Goal: Task Accomplishment & Management: Use online tool/utility

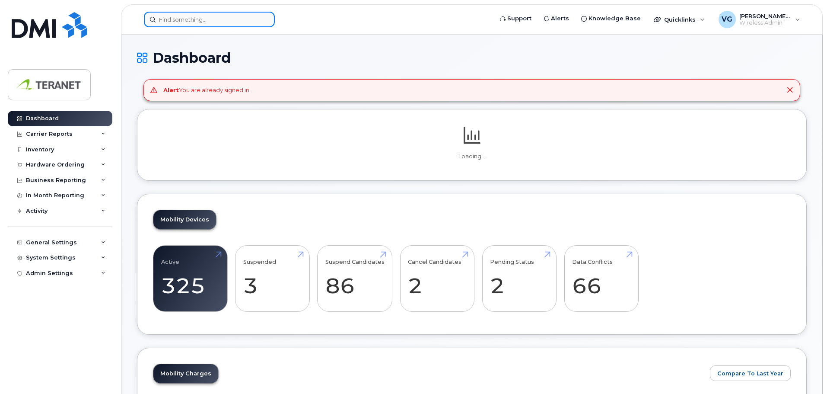
click at [189, 21] on input at bounding box center [209, 20] width 131 height 16
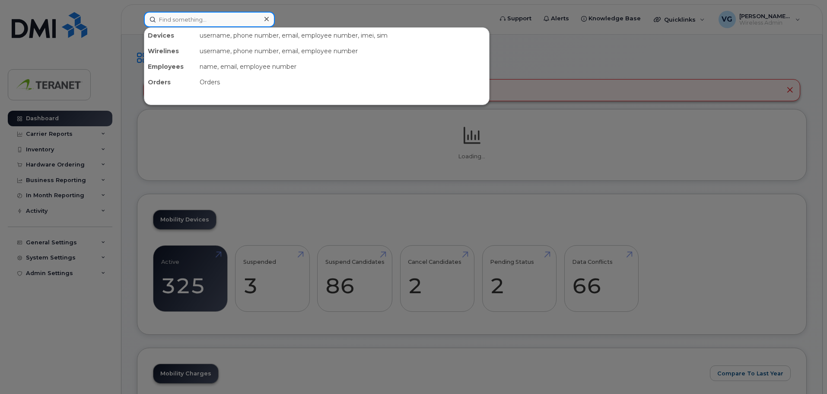
click at [186, 21] on input at bounding box center [209, 20] width 131 height 16
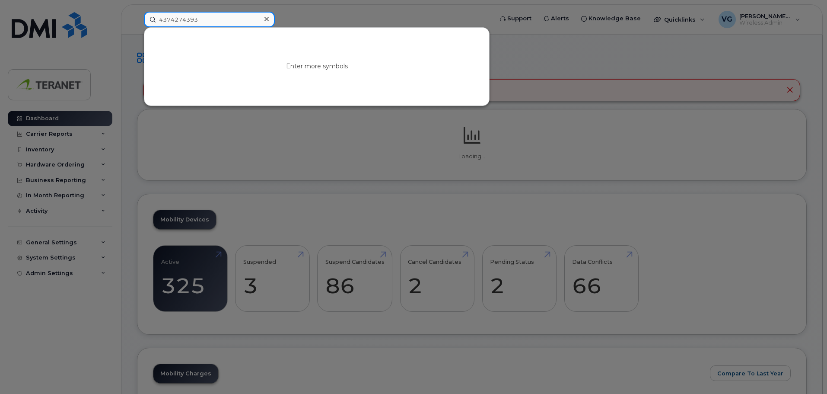
type input "4374274393"
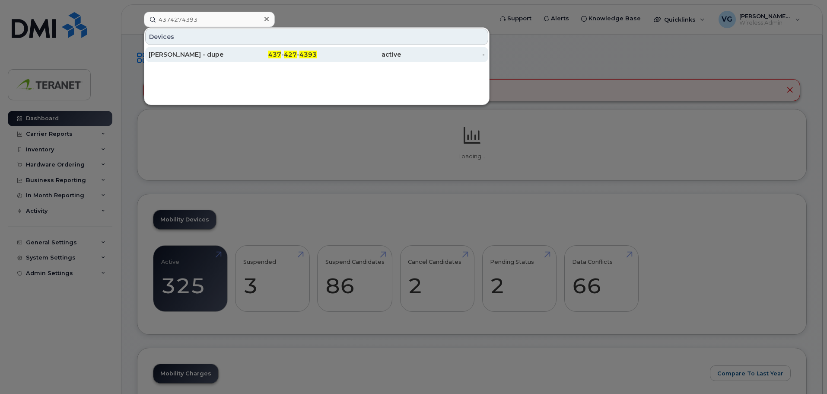
click at [196, 55] on div "Trevor Appleton - dupe" at bounding box center [191, 54] width 84 height 9
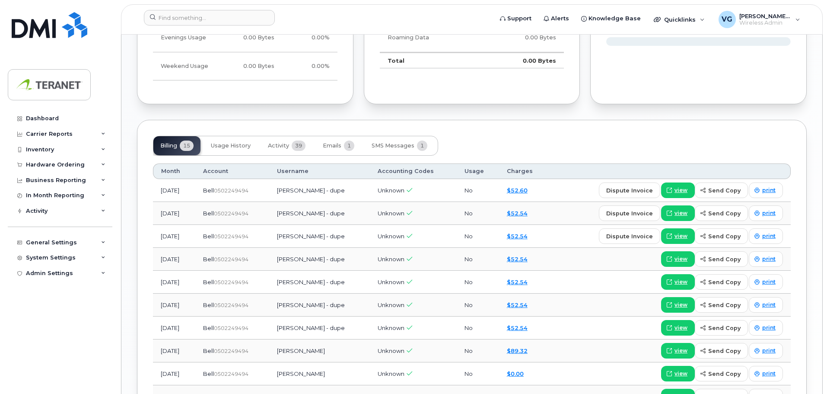
scroll to position [648, 0]
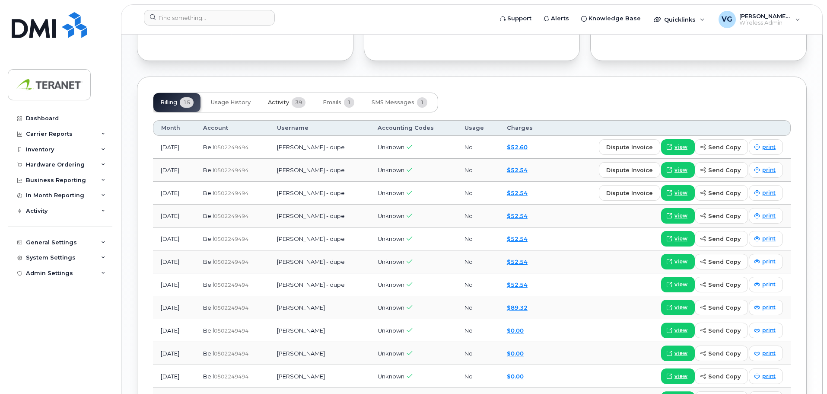
click at [293, 102] on span "39" at bounding box center [299, 102] width 14 height 10
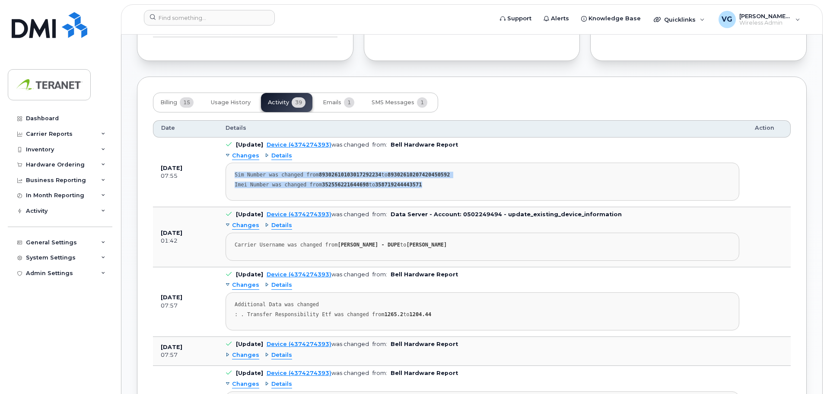
drag, startPoint x: 236, startPoint y: 174, endPoint x: 438, endPoint y: 183, distance: 202.4
click at [438, 183] on pre "Sim Number was changed from 89302610103017292234 to 89302610207420450592 Imei N…" at bounding box center [483, 181] width 514 height 38
click at [504, 183] on div "Imei Number was changed from 352556221644698 to 358719244443571" at bounding box center [483, 185] width 496 height 6
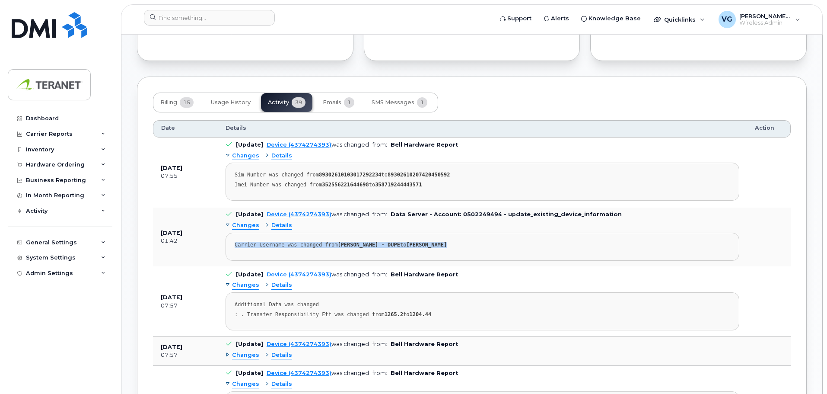
drag, startPoint x: 247, startPoint y: 245, endPoint x: 527, endPoint y: 244, distance: 280.5
click at [491, 245] on pre "Carrier Username was changed from TREVOR APPLETON - DUPE to PATRICK FEELY" at bounding box center [483, 247] width 514 height 28
click at [532, 244] on div "Carrier Username was changed from TREVOR APPLETON - DUPE to PATRICK FEELY" at bounding box center [483, 245] width 496 height 6
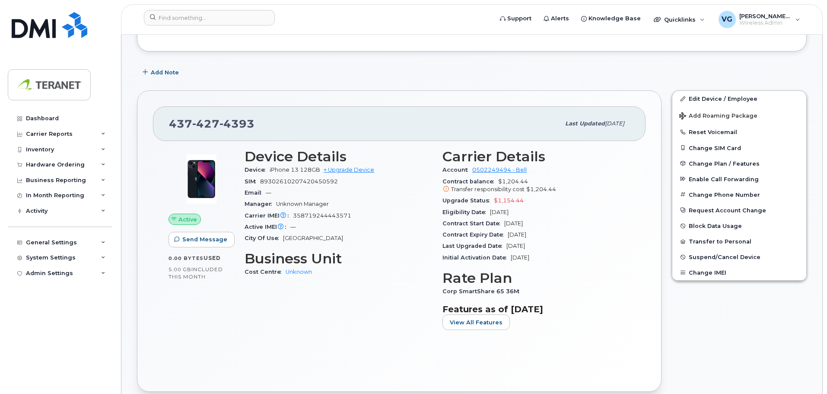
scroll to position [0, 0]
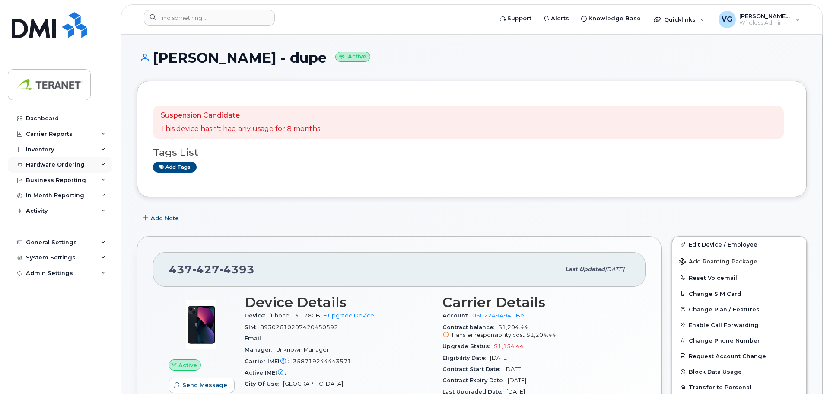
click at [54, 161] on div "Hardware Ordering" at bounding box center [55, 164] width 59 height 7
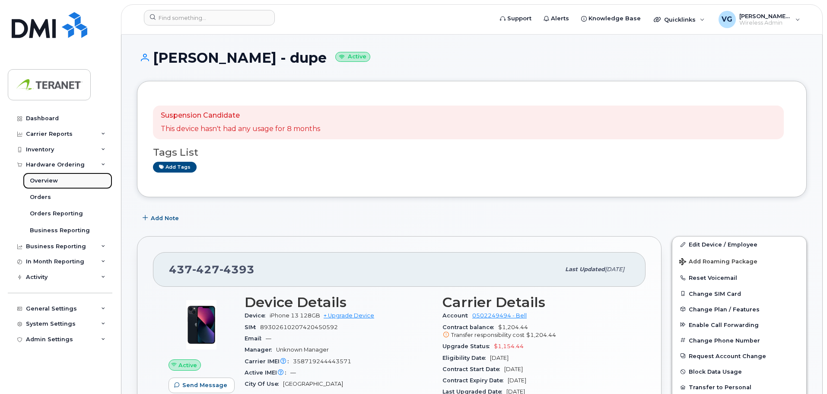
click at [40, 182] on div "Overview" at bounding box center [44, 181] width 28 height 8
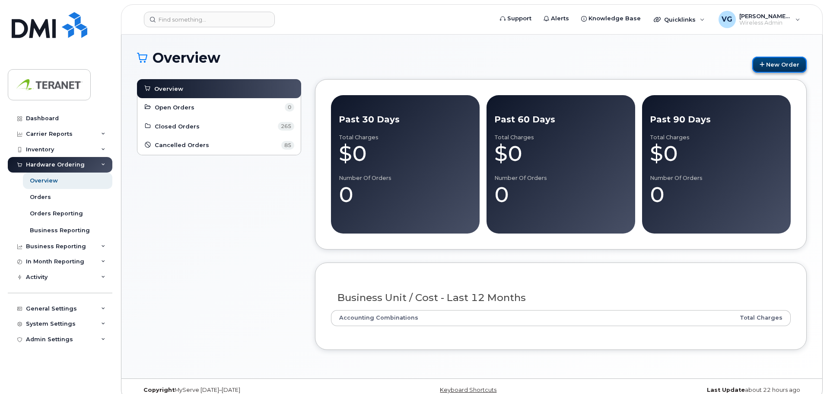
click at [776, 65] on link "New Order" at bounding box center [779, 65] width 54 height 16
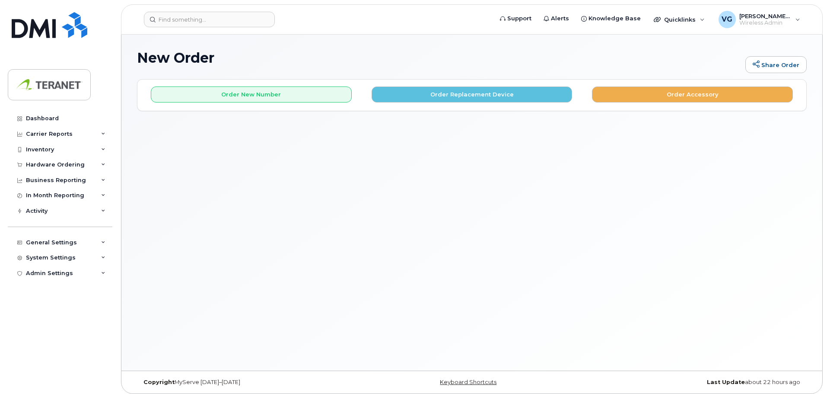
click at [477, 103] on div "Order New Number Order Replacement Device Order Accessory" at bounding box center [471, 95] width 669 height 31
click at [477, 96] on button "Order Replacement Device" at bounding box center [472, 94] width 201 height 16
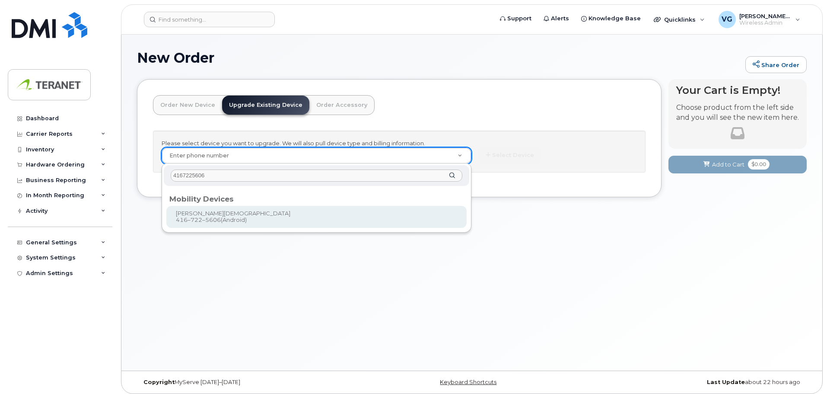
type input "4167225606"
type input "522493"
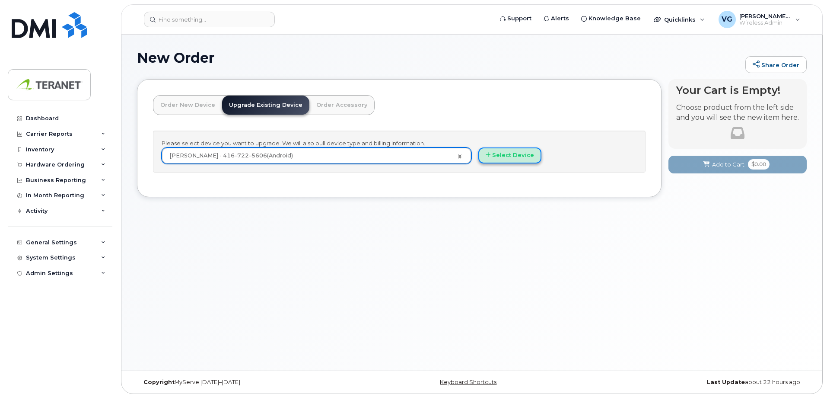
click at [510, 155] on button "Select Device" at bounding box center [509, 155] width 63 height 16
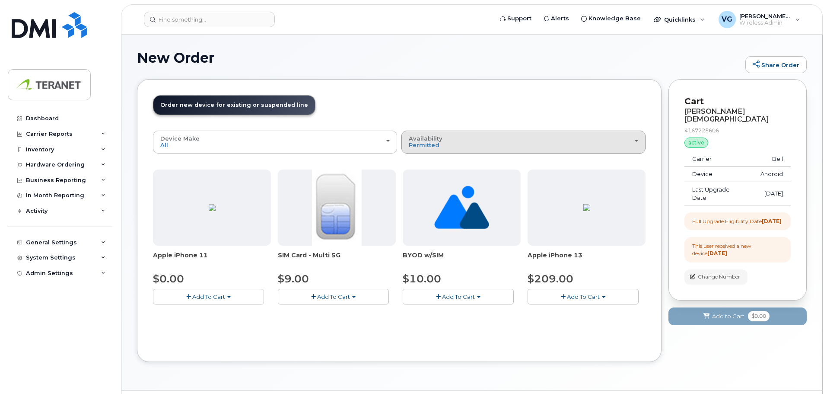
click at [451, 148] on div "Availability Permitted All" at bounding box center [523, 141] width 229 height 13
click at [417, 177] on label "All" at bounding box center [413, 176] width 18 height 10
click at [0, 0] on input "All" at bounding box center [0, 0] width 0 height 0
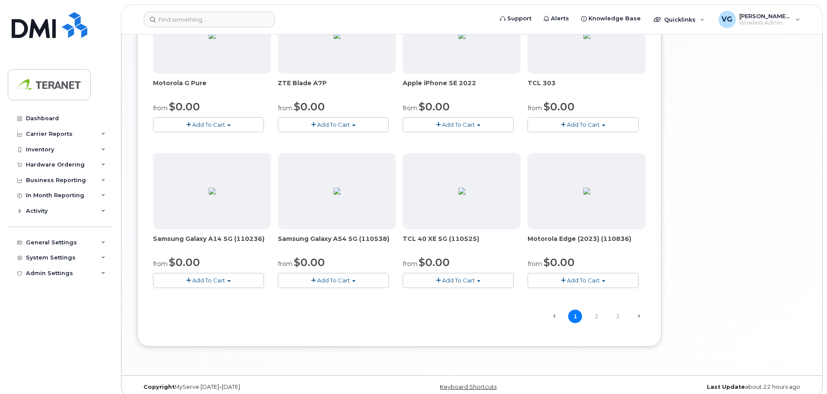
scroll to position [492, 0]
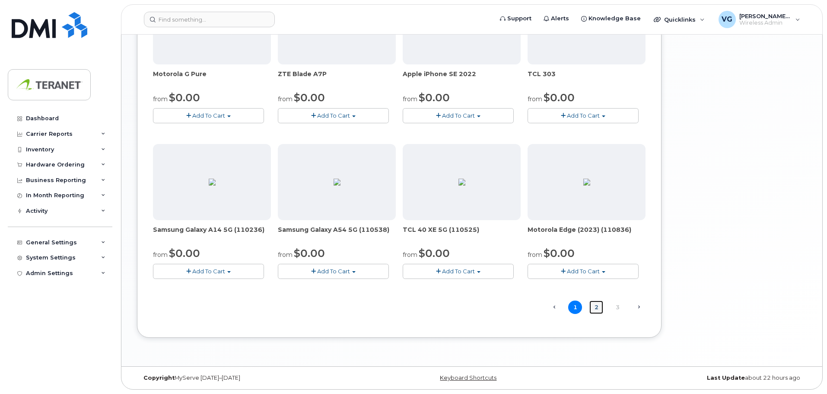
click at [597, 309] on link "2" at bounding box center [596, 306] width 14 height 13
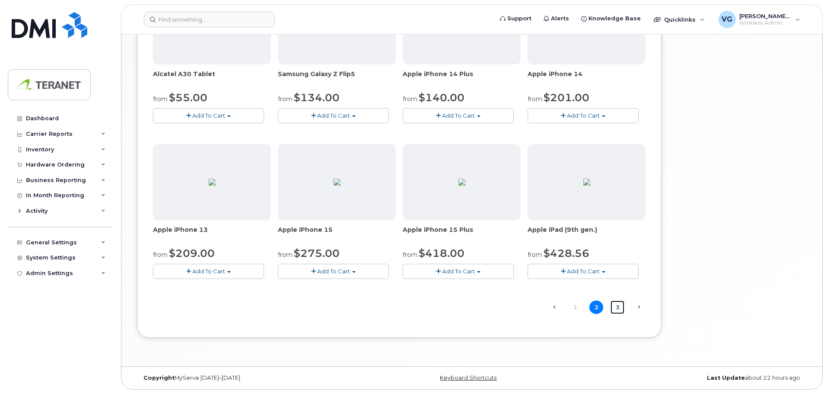
click at [616, 308] on link "3" at bounding box center [618, 306] width 14 height 13
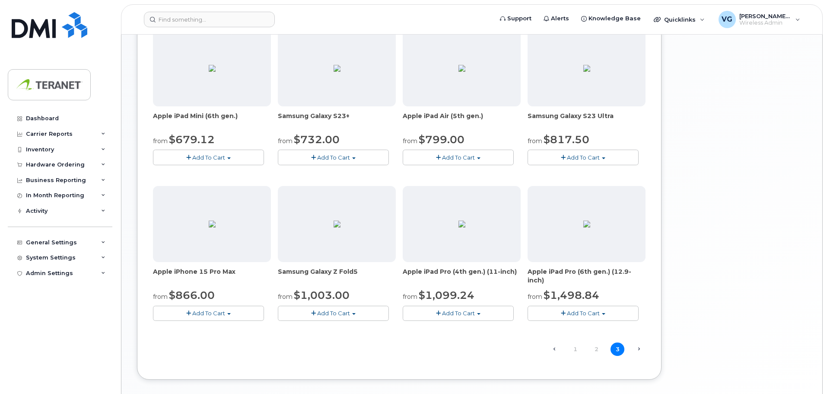
scroll to position [337, 0]
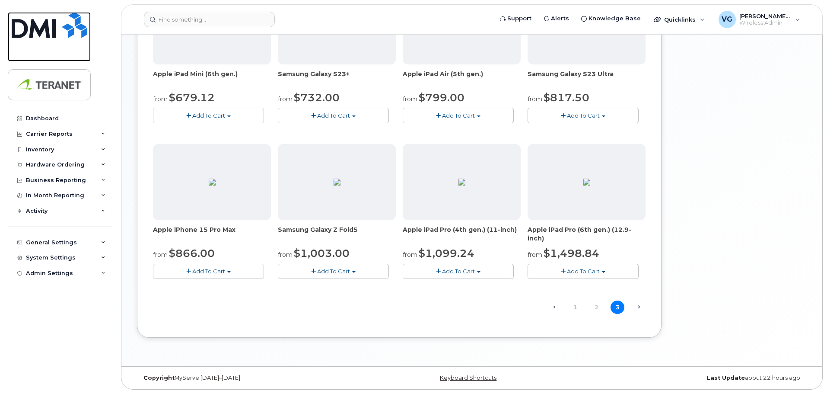
click at [39, 26] on img at bounding box center [50, 25] width 76 height 26
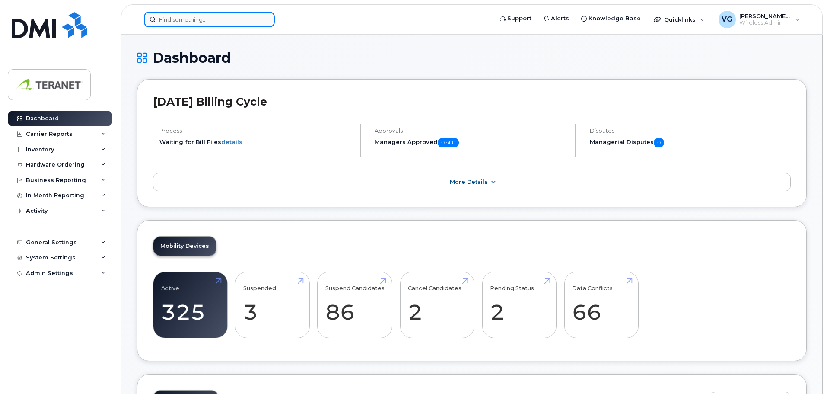
click at [209, 19] on input at bounding box center [209, 20] width 131 height 16
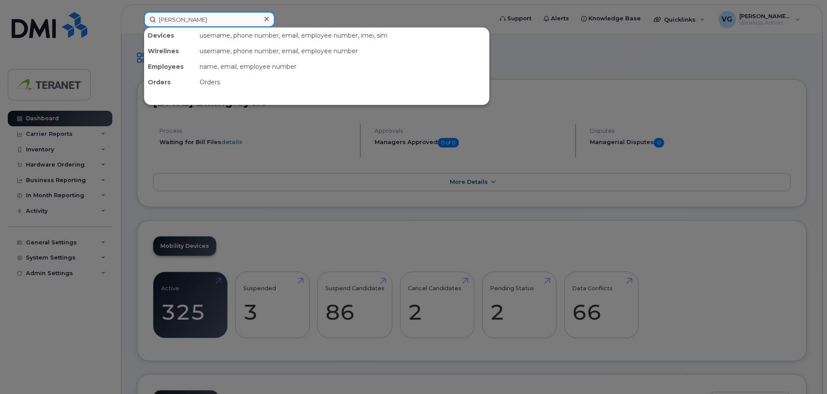
type input "[PERSON_NAME]"
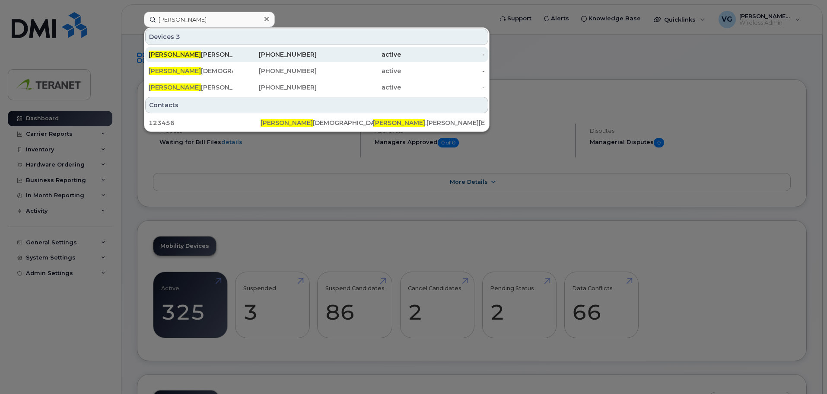
drag, startPoint x: 195, startPoint y: 54, endPoint x: 188, endPoint y: 54, distance: 7.8
click at [195, 54] on div "[PERSON_NAME] Surface Demo" at bounding box center [191, 54] width 84 height 9
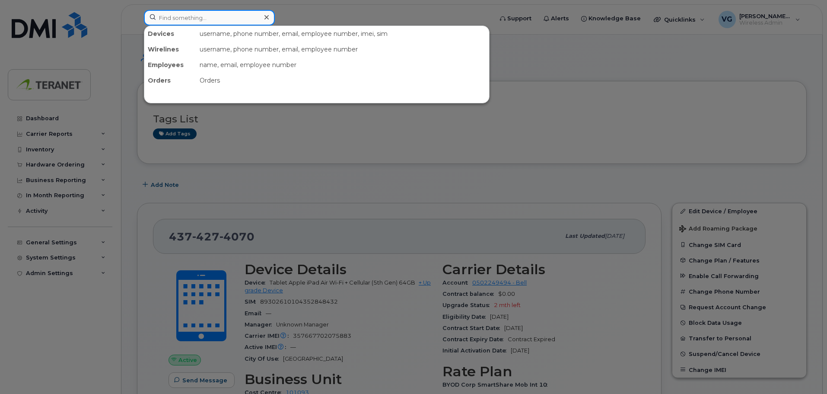
click at [236, 16] on input at bounding box center [209, 18] width 131 height 16
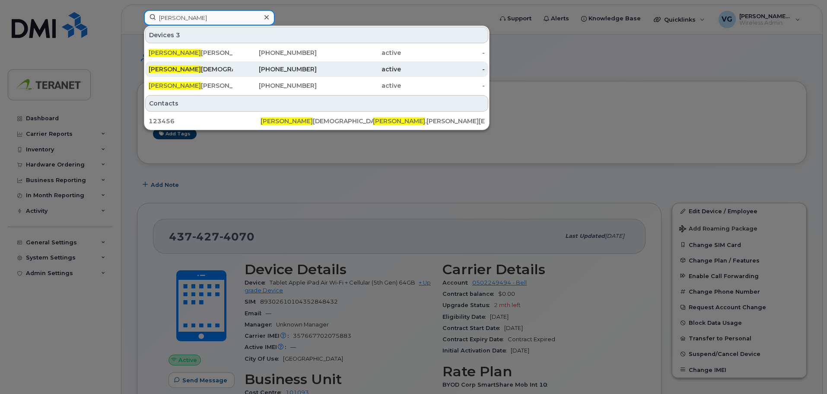
type input "vince"
click at [169, 65] on div "Vince Gismondi" at bounding box center [191, 69] width 84 height 9
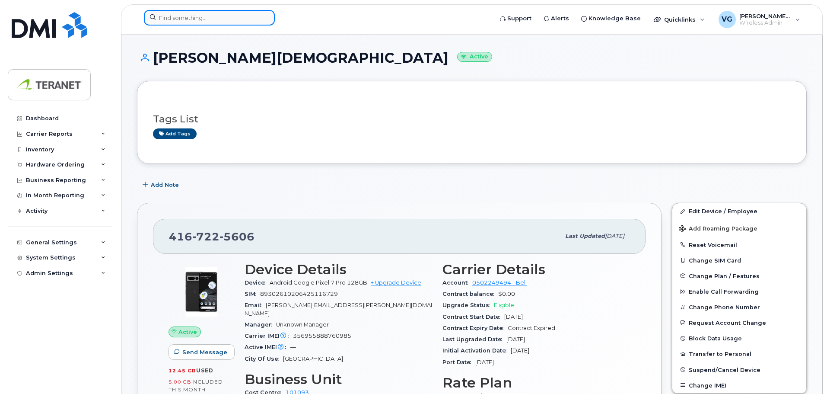
click at [185, 20] on input at bounding box center [209, 18] width 131 height 16
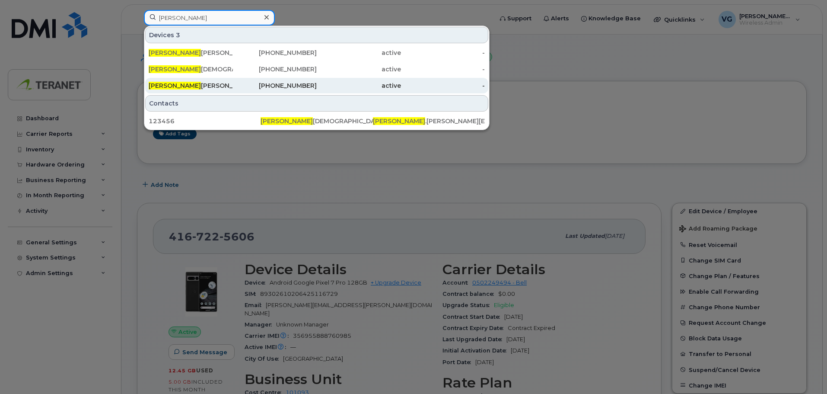
type input "vince"
click at [217, 83] on div "Vince Gismondi Iphone" at bounding box center [191, 85] width 84 height 9
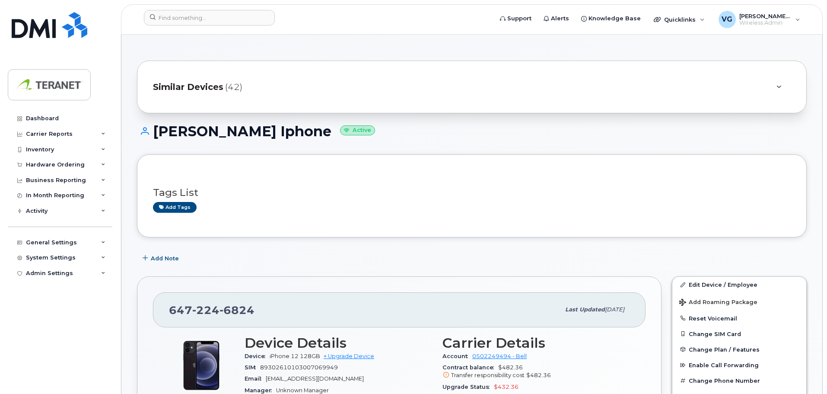
click at [195, 86] on span "Similar Devices" at bounding box center [188, 87] width 70 height 13
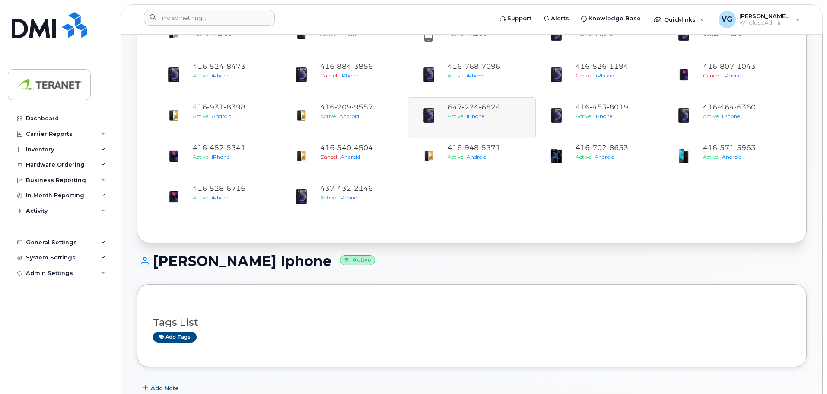
scroll to position [259, 0]
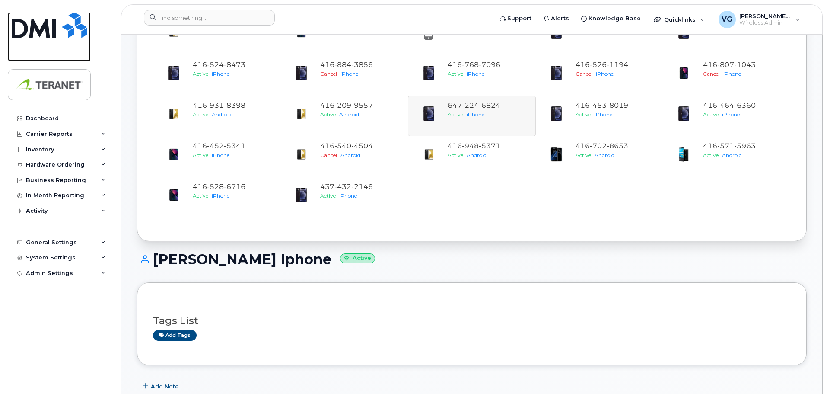
click at [32, 31] on img at bounding box center [50, 25] width 76 height 26
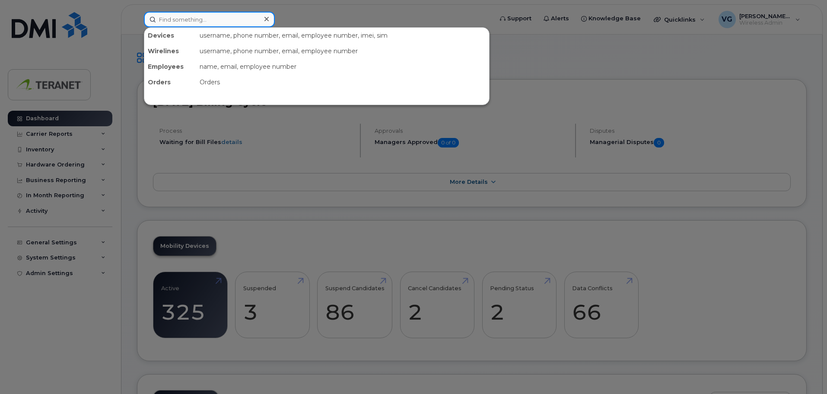
click at [239, 25] on input at bounding box center [209, 20] width 131 height 16
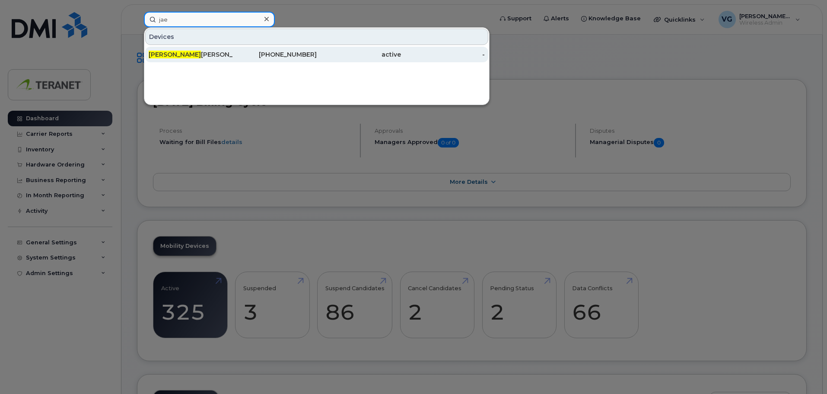
type input "jae"
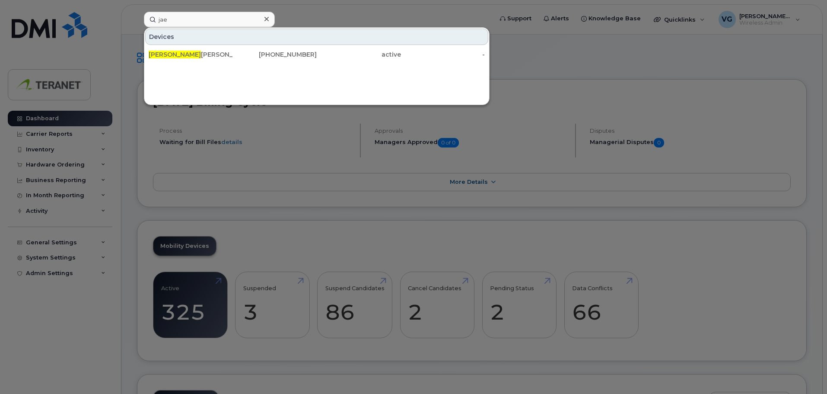
drag, startPoint x: 294, startPoint y: 53, endPoint x: 399, endPoint y: 72, distance: 106.3
click at [294, 53] on div "437-328-3348" at bounding box center [275, 54] width 84 height 9
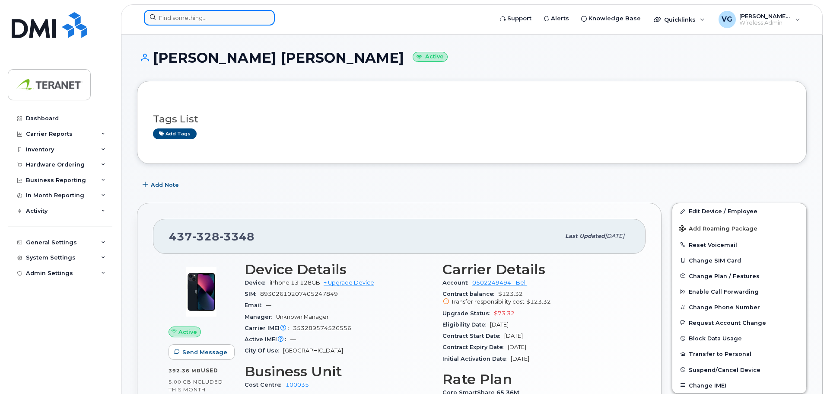
click at [219, 20] on input at bounding box center [209, 18] width 131 height 16
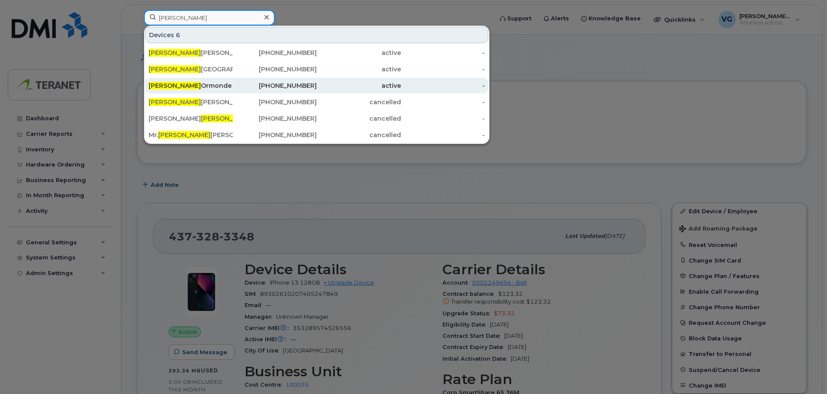
type input "steve"
click at [317, 86] on div "active" at bounding box center [359, 85] width 84 height 9
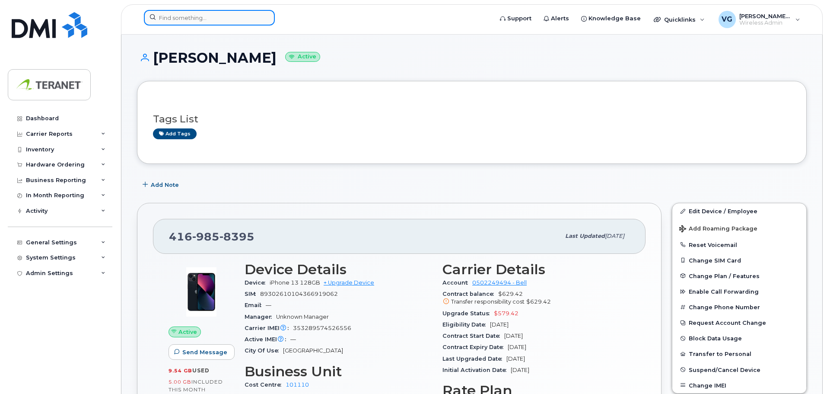
click at [189, 18] on input at bounding box center [209, 18] width 131 height 16
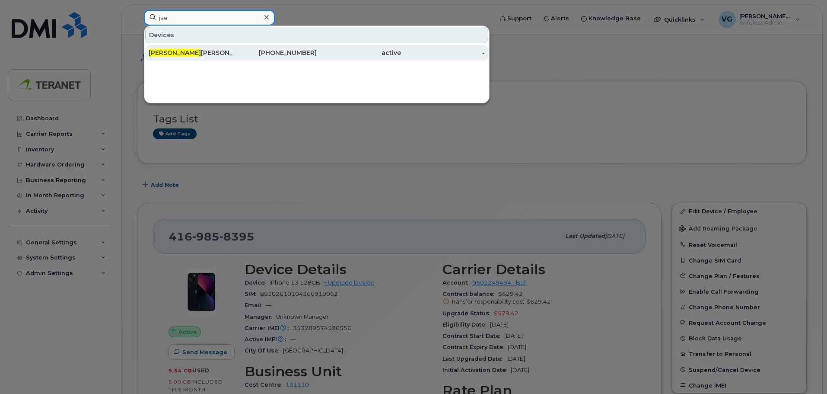
type input "jae"
drag, startPoint x: 312, startPoint y: 48, endPoint x: 319, endPoint y: 55, distance: 9.2
click at [317, 48] on div "437-328-3348" at bounding box center [359, 53] width 84 height 16
